Goal: Task Accomplishment & Management: Use online tool/utility

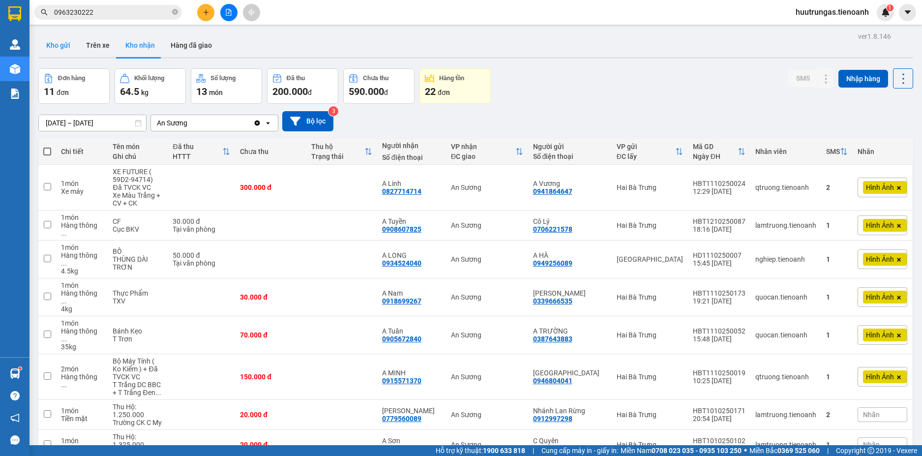
click at [57, 45] on button "Kho gửi" at bounding box center [58, 45] width 40 height 24
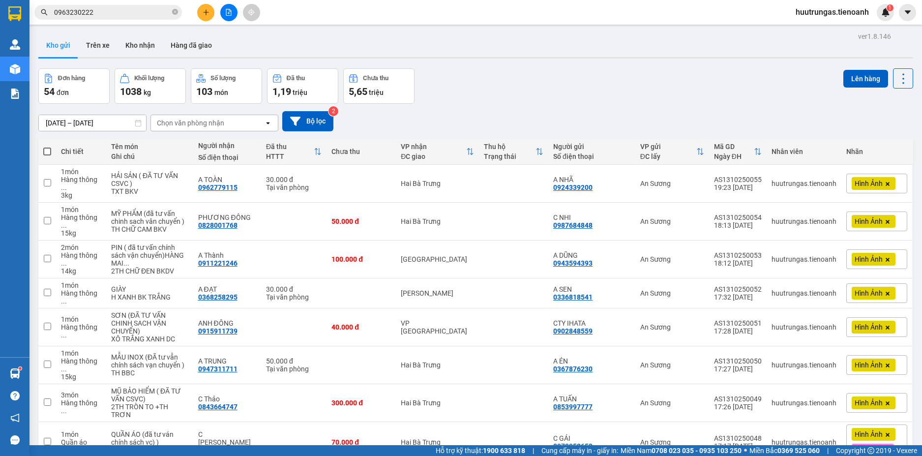
click at [189, 119] on div "Chọn văn phòng nhận" at bounding box center [190, 123] width 67 height 10
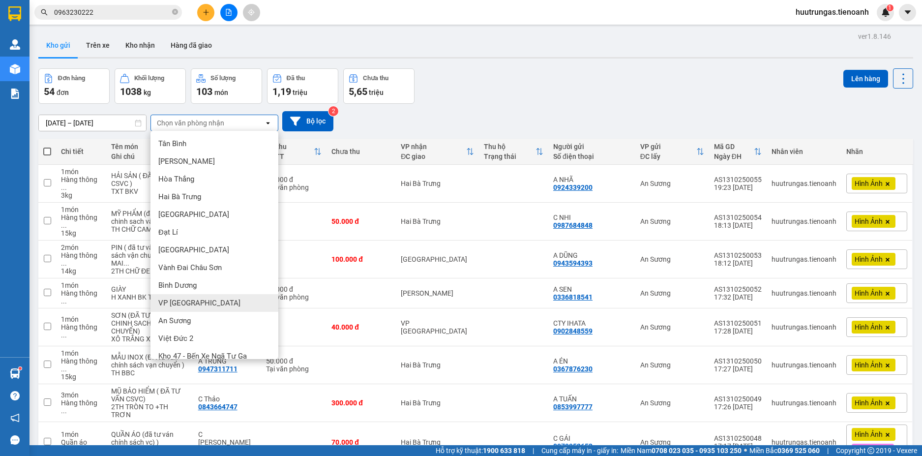
click at [188, 308] on div "VP Đà Lạt" at bounding box center [214, 303] width 128 height 18
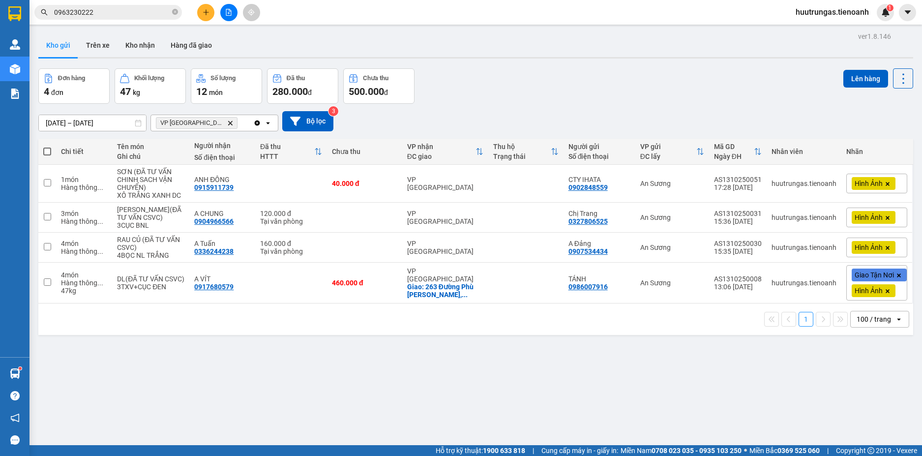
click at [47, 150] on span at bounding box center [47, 152] width 8 height 8
click at [47, 147] on input "checkbox" at bounding box center [47, 147] width 0 height 0
checkbox input "true"
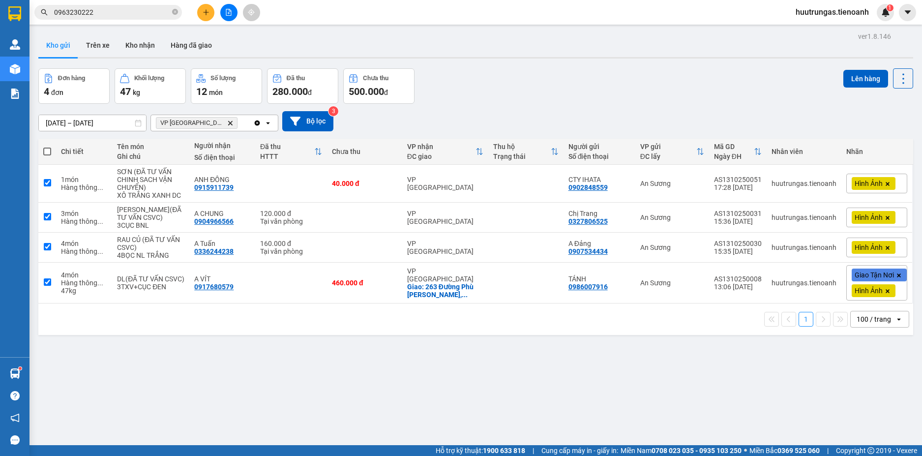
checkbox input "true"
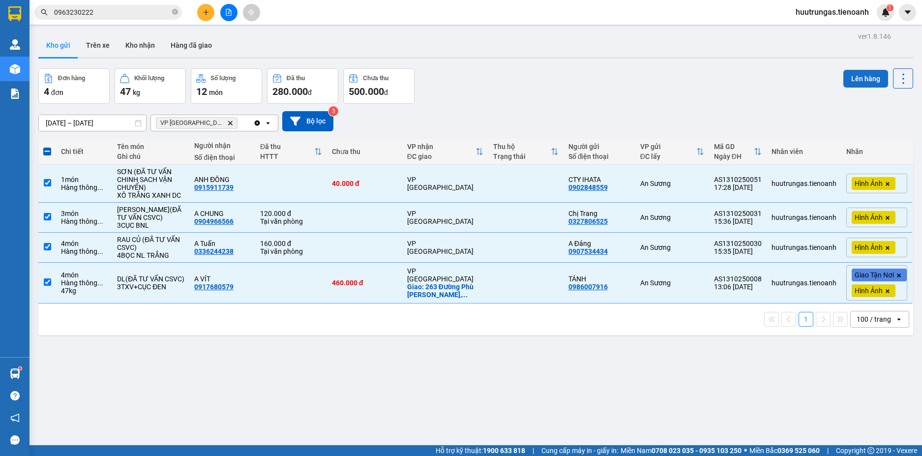
click at [867, 84] on button "Lên hàng" at bounding box center [865, 79] width 45 height 18
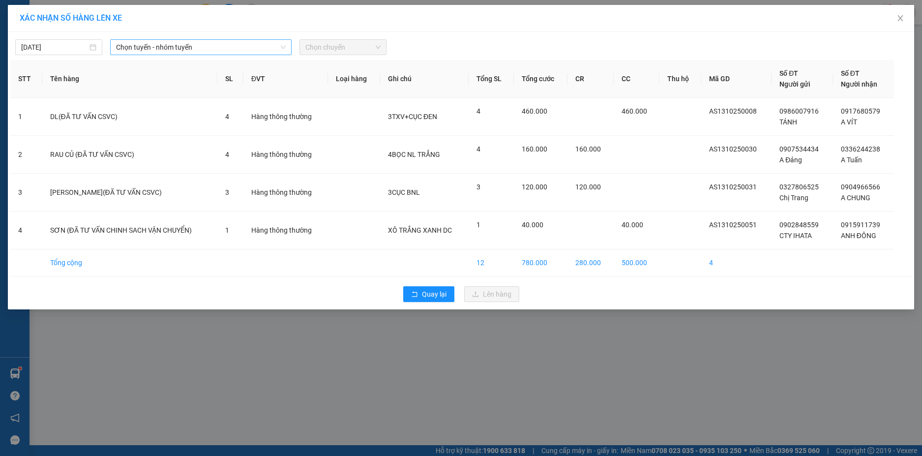
click at [275, 51] on span "Chọn tuyến - nhóm tuyến" at bounding box center [201, 47] width 170 height 15
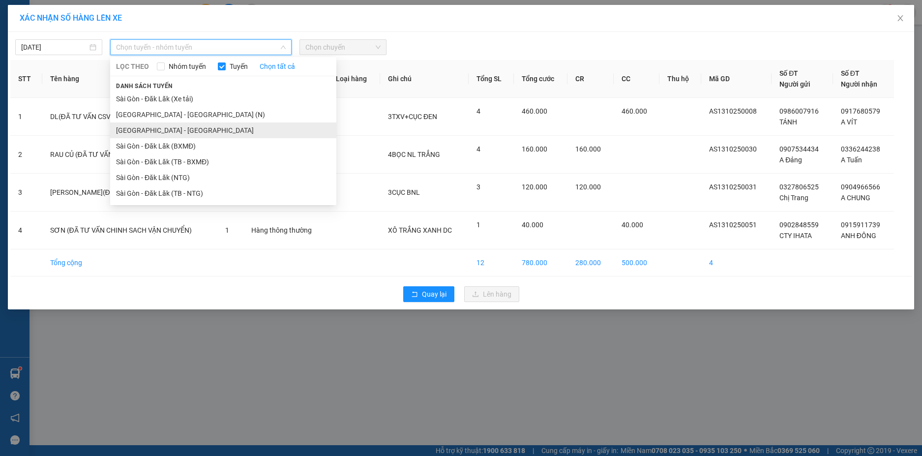
click at [172, 130] on li "Sài Gòn - Đà Lạt" at bounding box center [223, 130] width 226 height 16
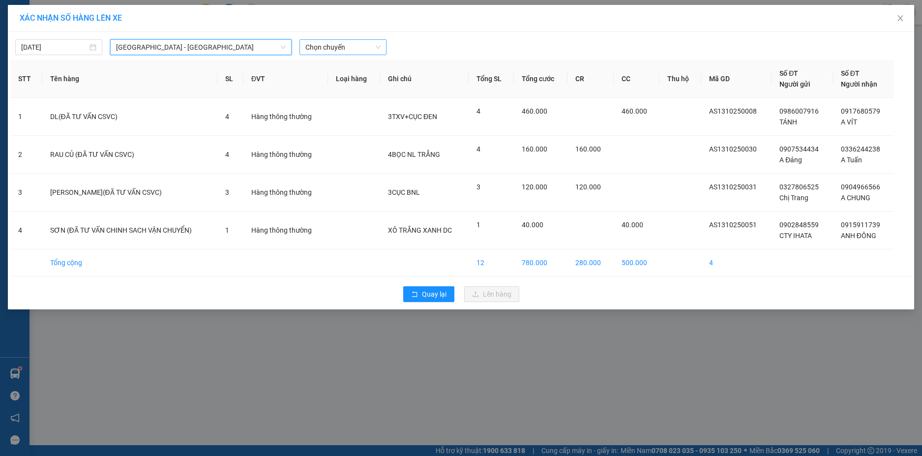
click at [378, 52] on span "Chọn chuyến" at bounding box center [342, 47] width 75 height 15
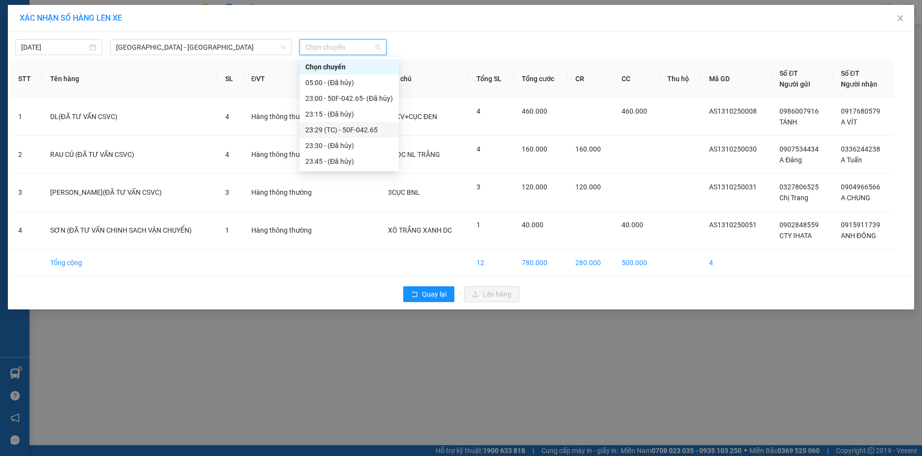
click at [363, 129] on div "23:29 (TC) - 50F-042.65" at bounding box center [349, 129] width 88 height 11
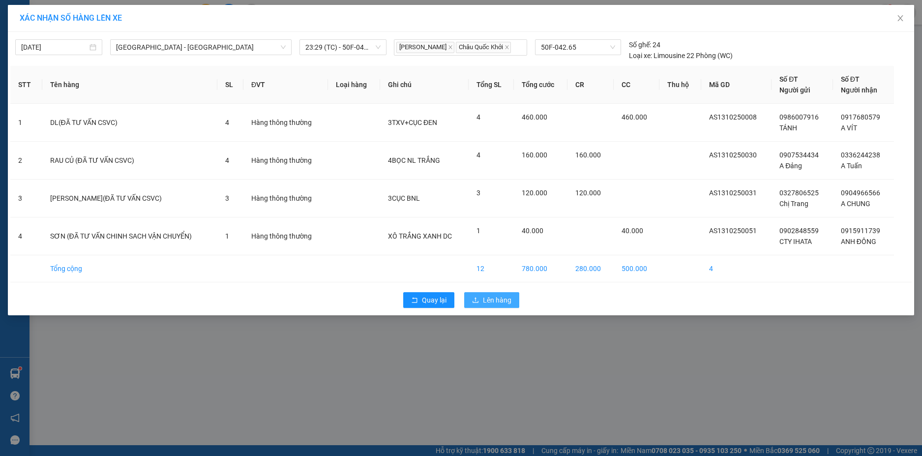
click at [495, 304] on span "Lên hàng" at bounding box center [497, 300] width 29 height 11
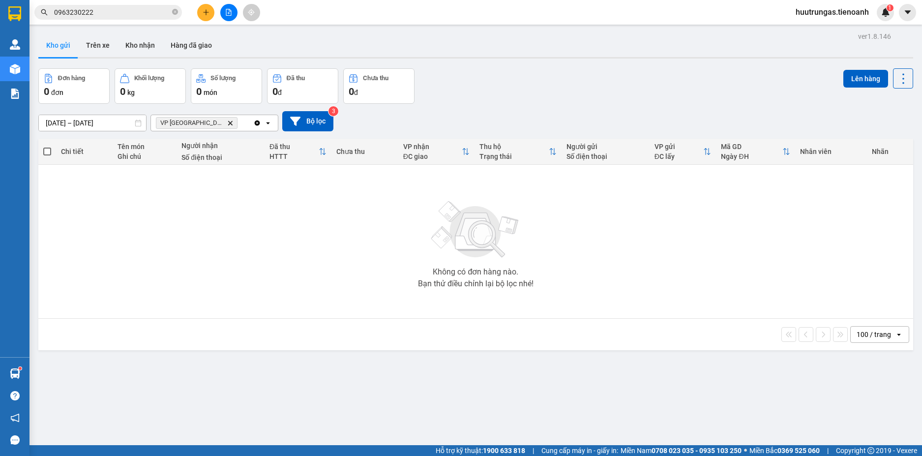
click at [227, 125] on icon "Delete" at bounding box center [230, 123] width 6 height 6
